Goal: Task Accomplishment & Management: Manage account settings

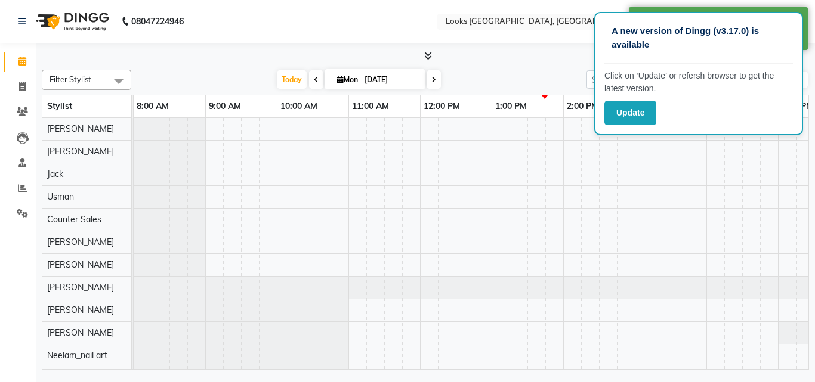
select select "en"
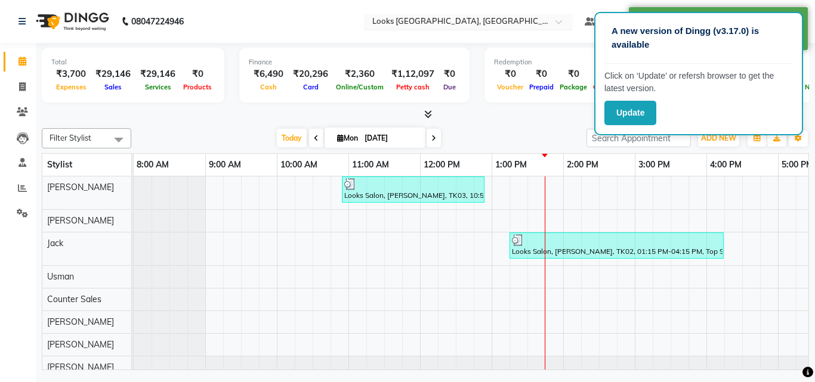
click at [437, 20] on input "text" at bounding box center [456, 23] width 173 height 12
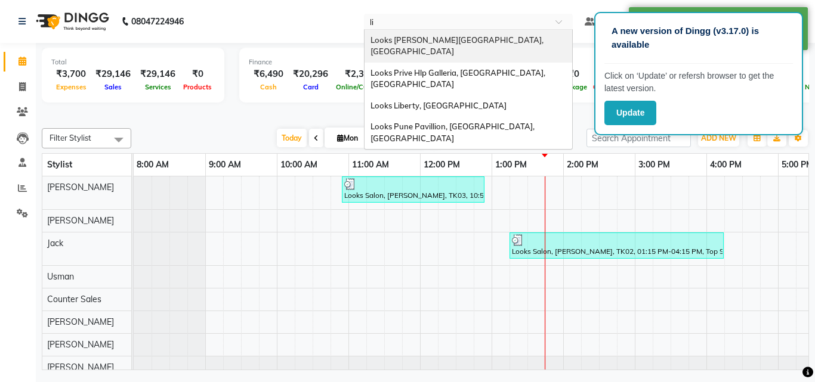
type input "lib"
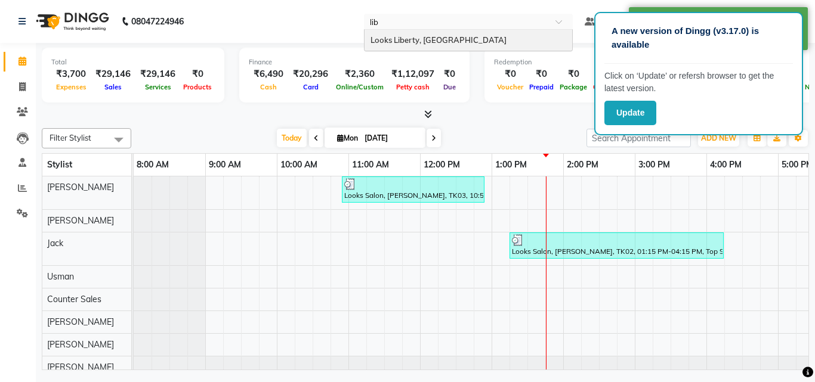
click at [434, 34] on div "Looks Liberty, [GEOGRAPHIC_DATA]" at bounding box center [469, 40] width 208 height 21
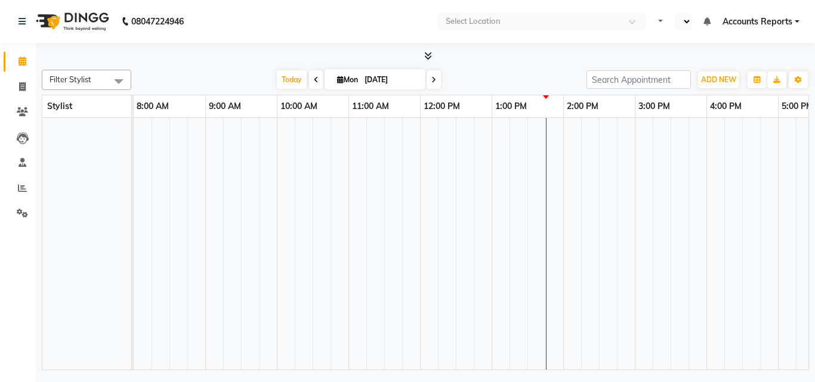
select select "en"
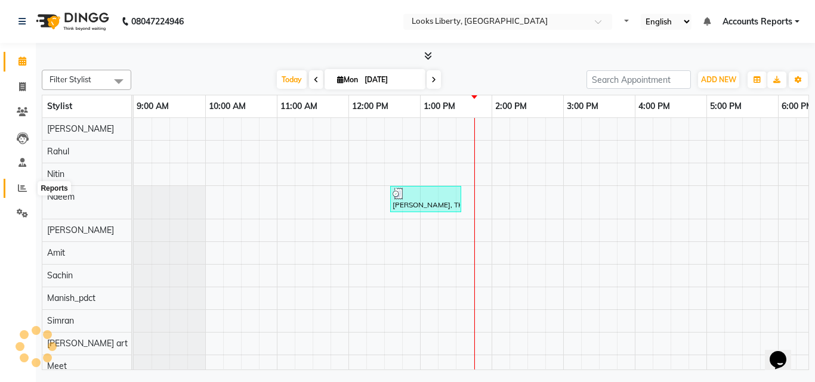
click at [20, 189] on icon at bounding box center [22, 188] width 9 height 9
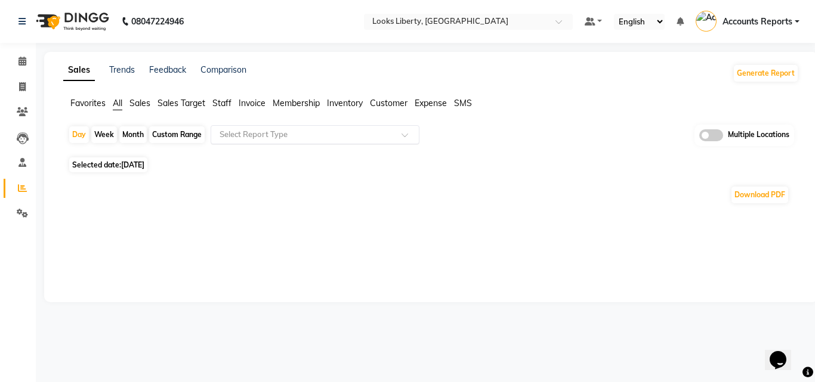
click at [295, 137] on input "text" at bounding box center [303, 135] width 172 height 12
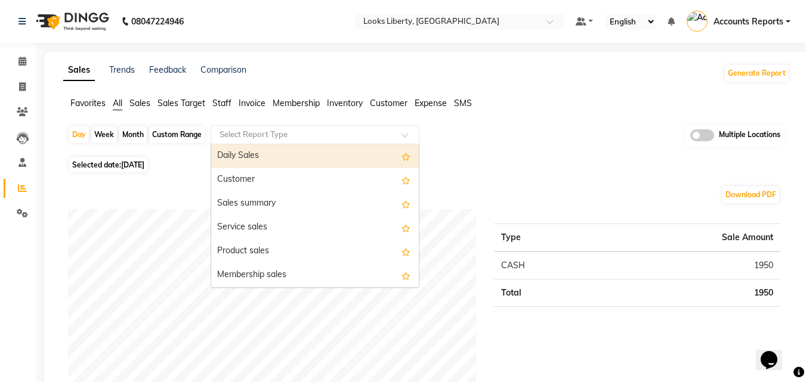
click at [262, 152] on div "Daily Sales" at bounding box center [315, 156] width 208 height 24
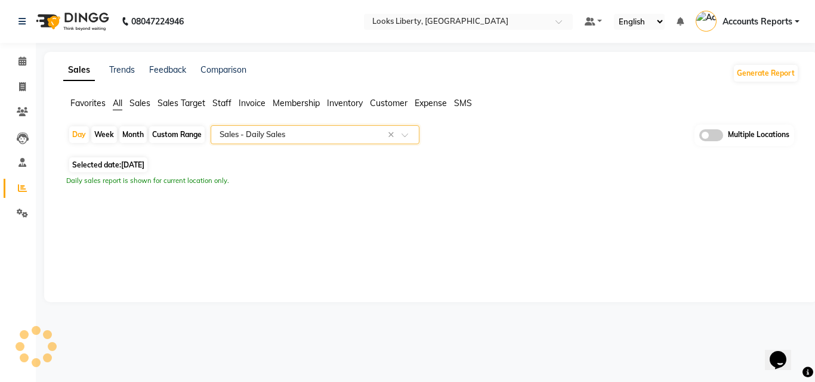
select select "full_report"
select select "pdf"
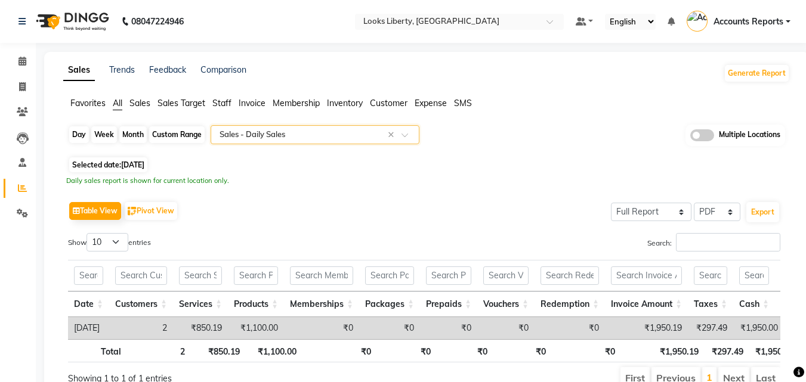
click at [85, 132] on div "Day" at bounding box center [79, 134] width 20 height 17
select select "9"
select select "2025"
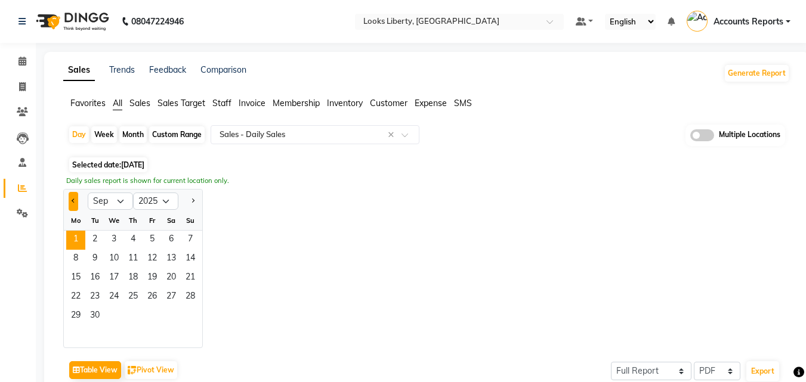
click at [75, 198] on button "Previous month" at bounding box center [74, 201] width 10 height 19
select select "8"
click at [195, 312] on span "31" at bounding box center [190, 316] width 19 height 19
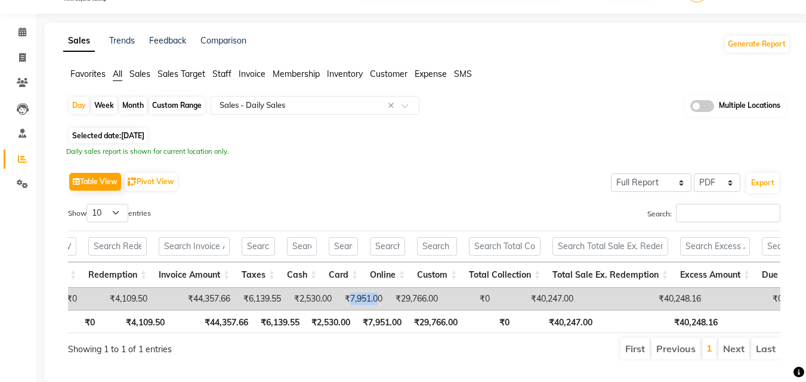
drag, startPoint x: 366, startPoint y: 292, endPoint x: 398, endPoint y: 293, distance: 31.6
click at [388, 293] on td "₹7,951.00" at bounding box center [363, 299] width 51 height 22
click at [143, 135] on span "31-08-2025" at bounding box center [132, 135] width 23 height 9
select select "8"
select select "2025"
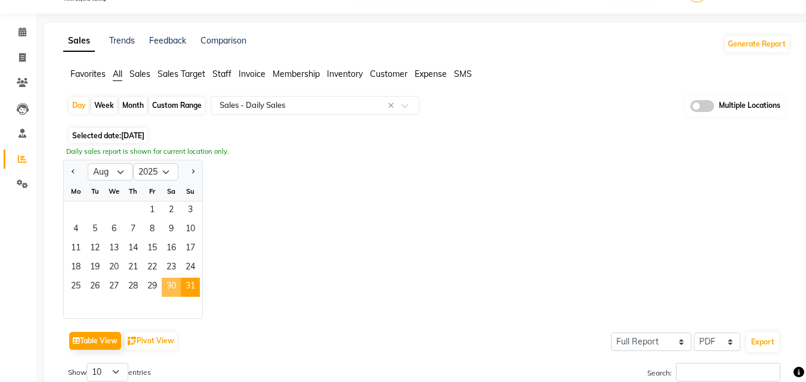
click at [172, 291] on span "30" at bounding box center [171, 287] width 19 height 19
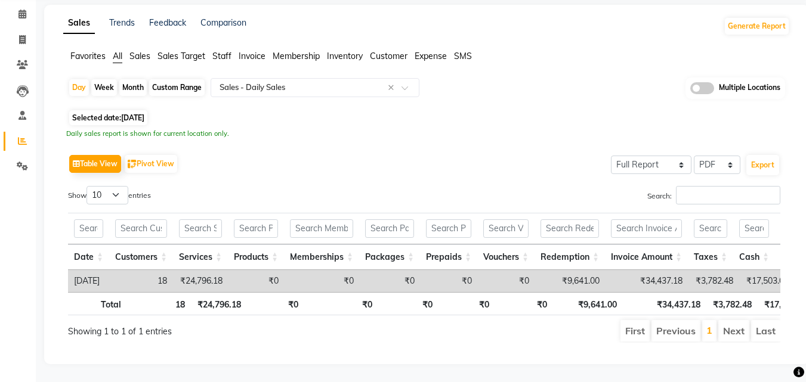
scroll to position [65, 0]
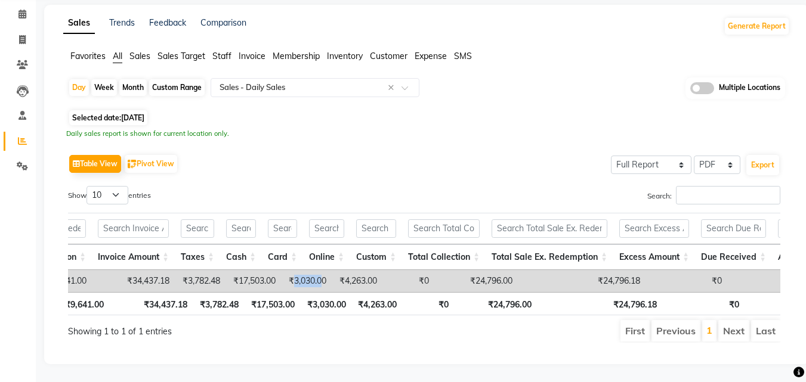
drag, startPoint x: 313, startPoint y: 259, endPoint x: 341, endPoint y: 259, distance: 28.6
click at [332, 270] on td "₹3,030.00" at bounding box center [307, 281] width 51 height 22
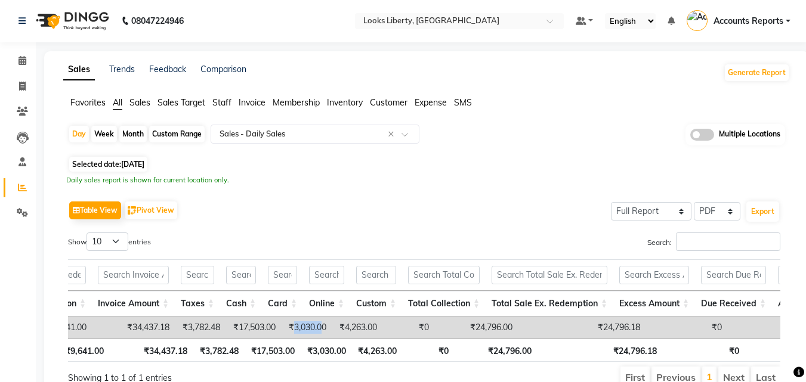
scroll to position [0, 0]
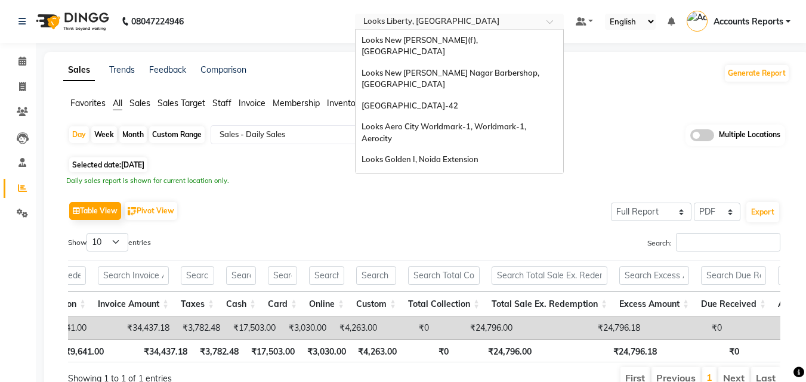
click at [428, 23] on input "text" at bounding box center [447, 23] width 173 height 12
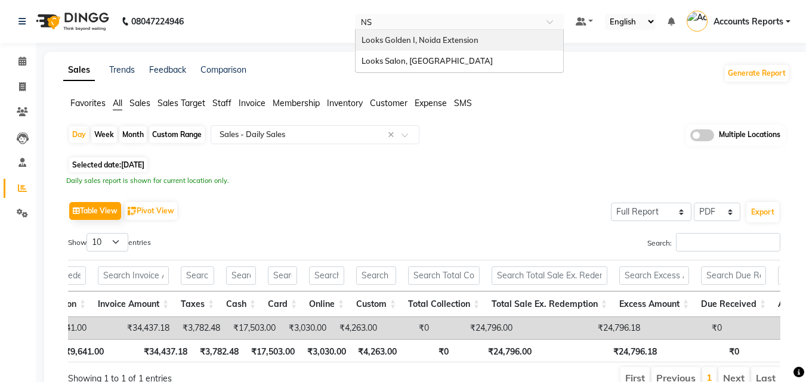
type input "NSP"
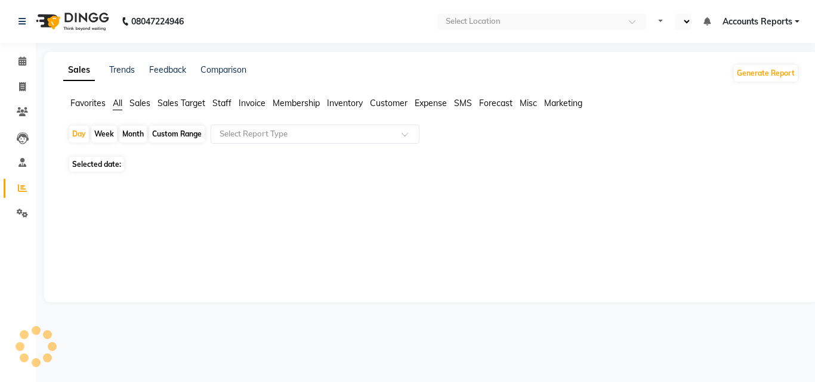
select select "en"
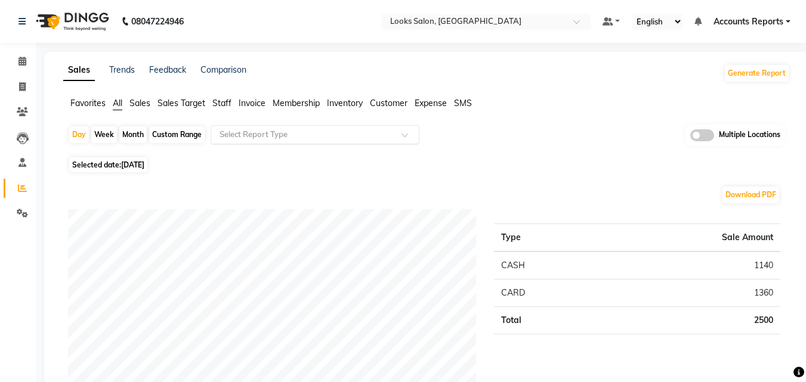
click at [245, 141] on div "Select Report Type" at bounding box center [315, 134] width 209 height 19
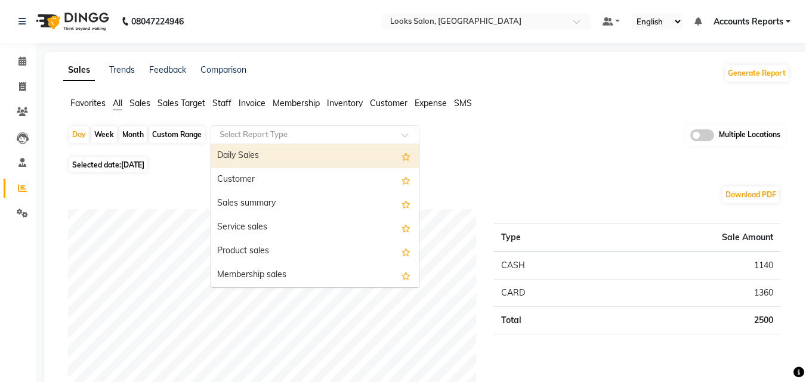
click at [162, 137] on div "Custom Range" at bounding box center [176, 134] width 55 height 17
select select "9"
select select "2025"
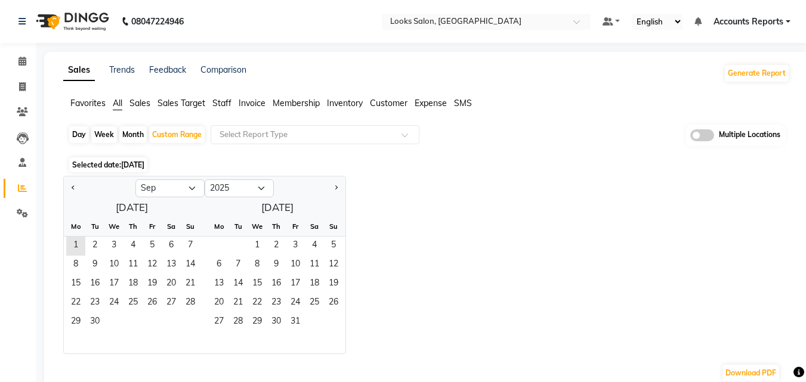
click at [79, 193] on div at bounding box center [100, 188] width 72 height 19
click at [70, 190] on button "Previous month" at bounding box center [74, 188] width 10 height 19
select select "8"
click at [193, 321] on span "31" at bounding box center [190, 322] width 19 height 19
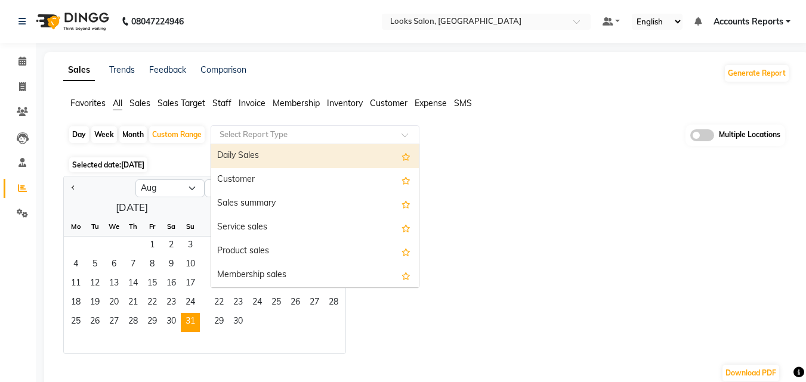
click at [294, 135] on input "text" at bounding box center [303, 135] width 172 height 12
click at [271, 150] on div "Daily Sales" at bounding box center [315, 156] width 208 height 24
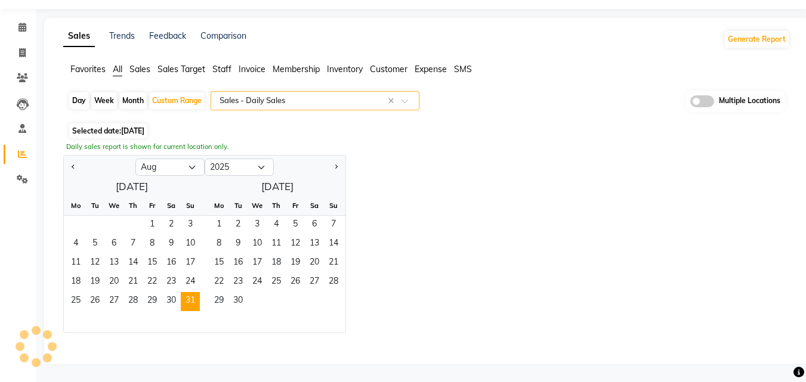
select select "full_report"
select select "csv"
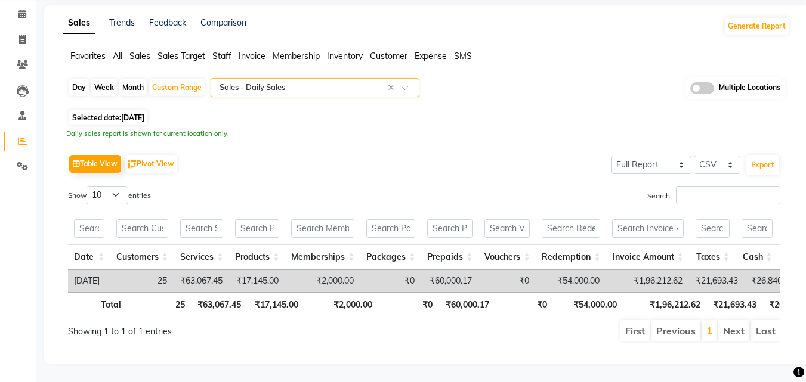
scroll to position [65, 0]
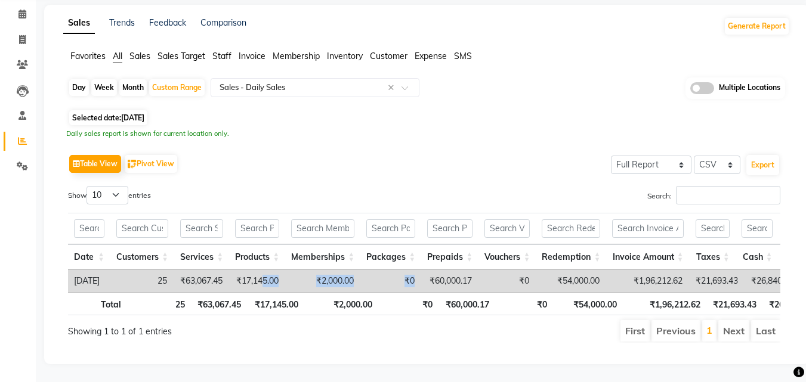
drag, startPoint x: 283, startPoint y: 273, endPoint x: 431, endPoint y: 273, distance: 147.9
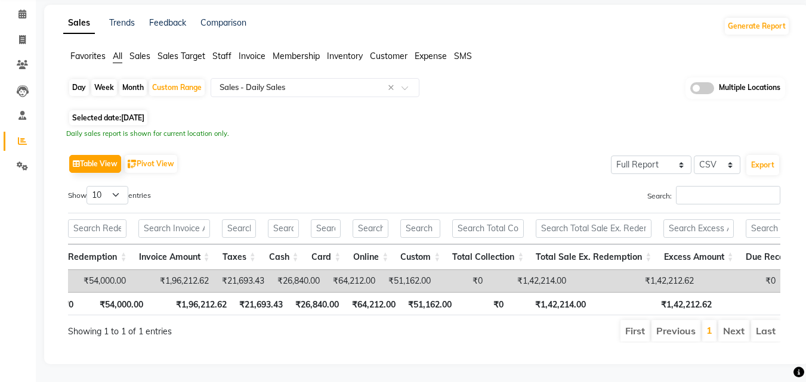
scroll to position [0, 487]
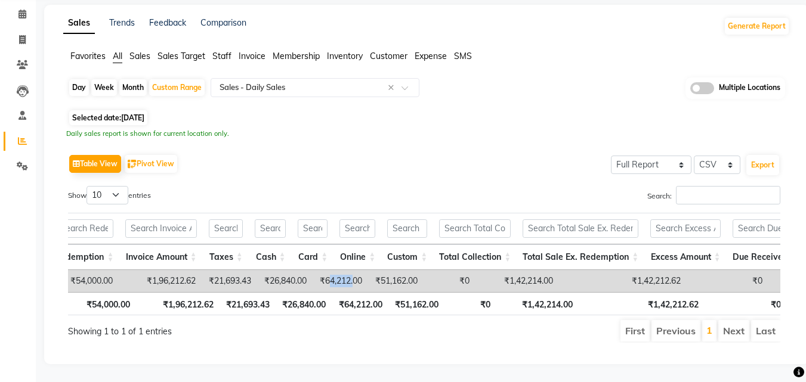
drag, startPoint x: 347, startPoint y: 265, endPoint x: 372, endPoint y: 260, distance: 26.2
click at [368, 270] on td "₹64,212.00" at bounding box center [340, 281] width 55 height 22
click at [194, 79] on div "Custom Range" at bounding box center [176, 87] width 55 height 17
select select "8"
select select "2025"
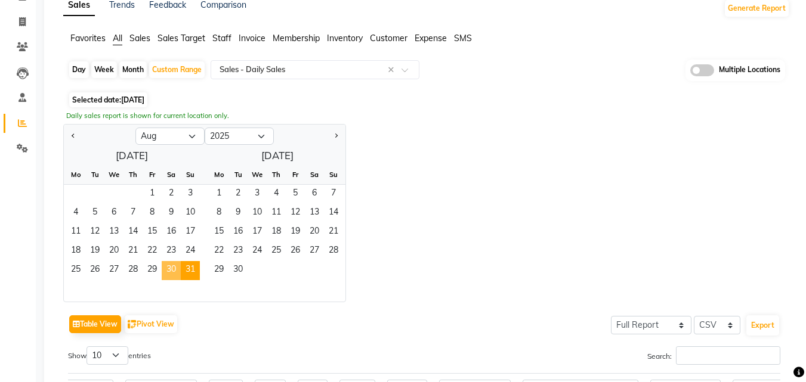
click at [175, 269] on span "30" at bounding box center [171, 270] width 19 height 19
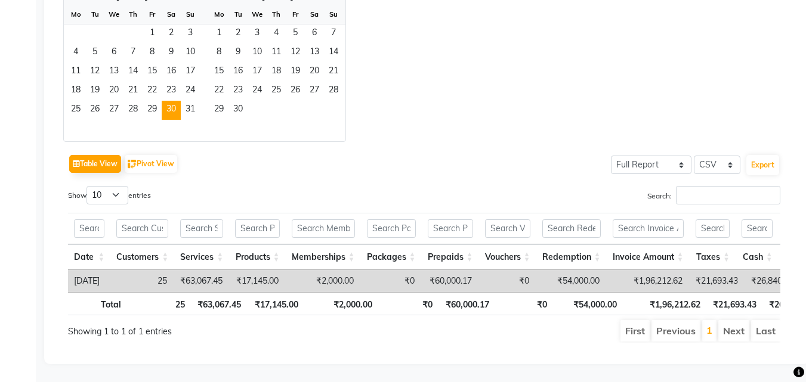
scroll to position [243, 0]
click at [256, 152] on div "Table View Pivot View Select Full Report Filtered Report Select CSV PDF Export" at bounding box center [424, 164] width 712 height 25
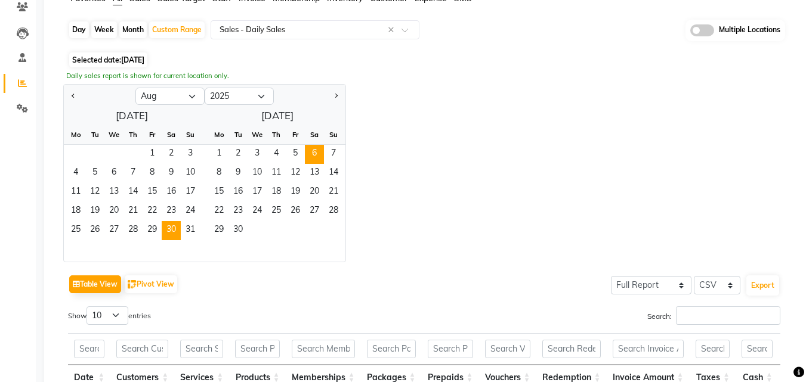
scroll to position [64, 0]
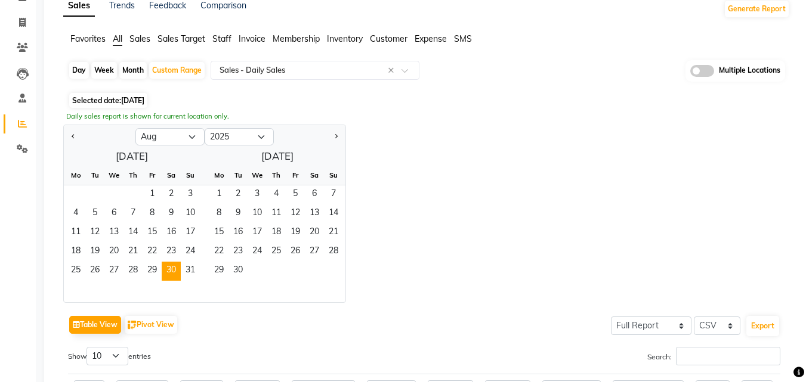
click at [540, 217] on div "Jan Feb Mar Apr May Jun Jul Aug Sep Oct Nov Dec 2015 2016 2017 2018 2019 2020 2…" at bounding box center [426, 214] width 727 height 178
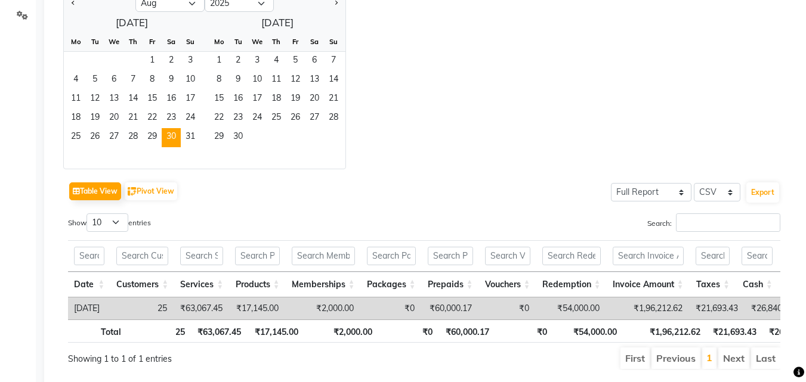
scroll to position [243, 0]
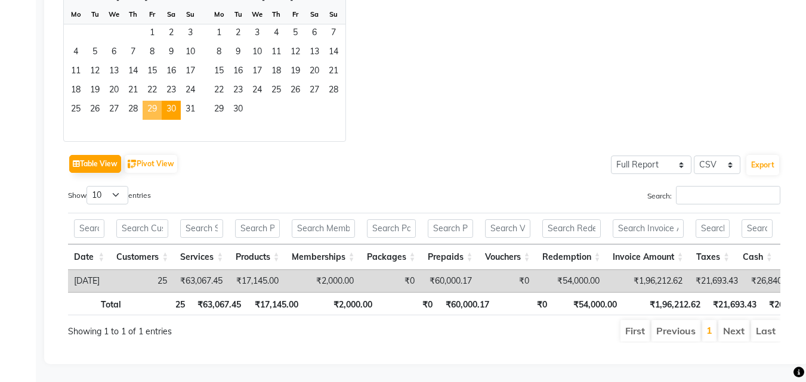
click at [161, 101] on span "29" at bounding box center [152, 110] width 19 height 19
click at [175, 101] on span "30" at bounding box center [171, 110] width 19 height 19
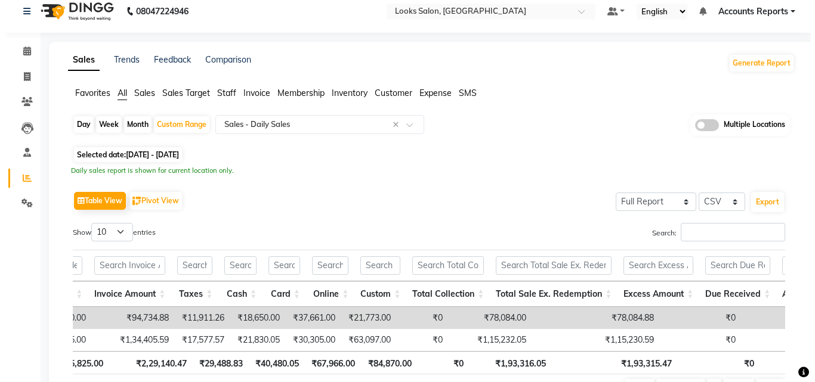
scroll to position [0, 0]
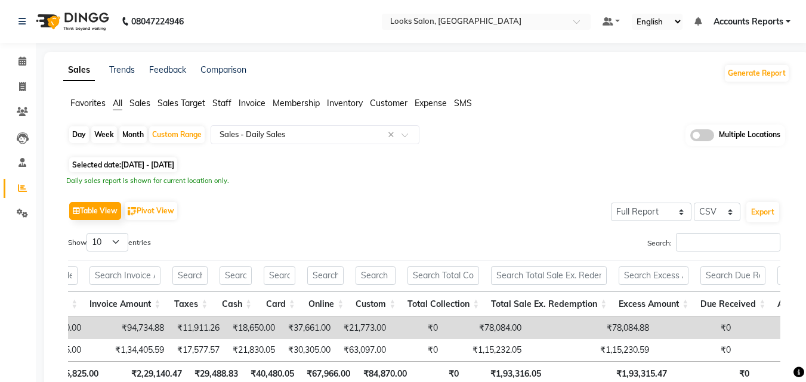
click at [748, 20] on span "Accounts Reports" at bounding box center [748, 22] width 70 height 13
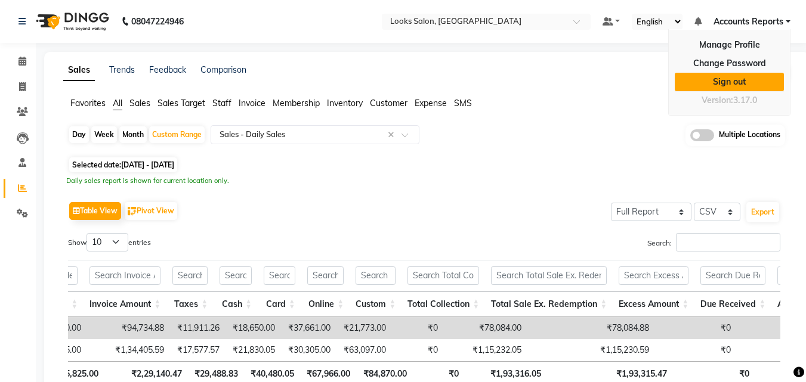
click at [722, 85] on link "Sign out" at bounding box center [729, 82] width 109 height 18
